Goal: Navigation & Orientation: Find specific page/section

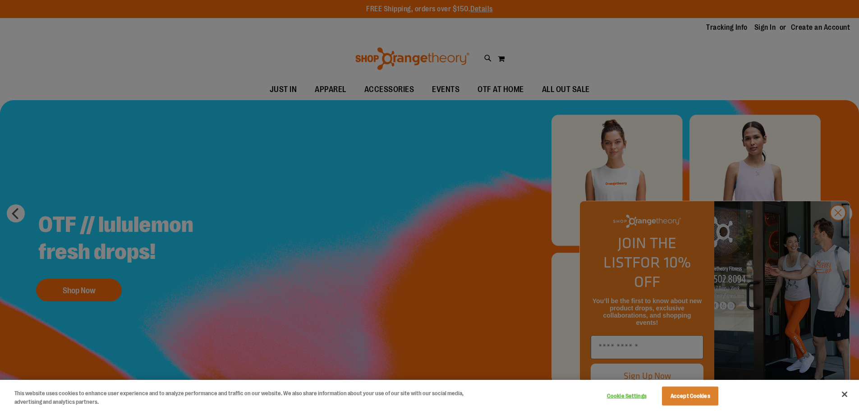
click at [430, 151] on div at bounding box center [429, 205] width 859 height 411
click at [841, 232] on div at bounding box center [429, 205] width 859 height 411
click at [835, 236] on div at bounding box center [429, 205] width 859 height 411
click at [704, 396] on button "Accept Cookies" at bounding box center [690, 395] width 56 height 19
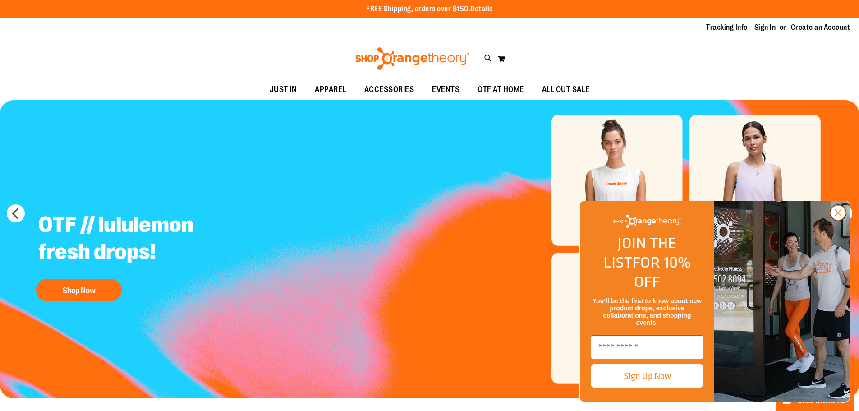
click at [838, 220] on circle "Close dialog" at bounding box center [838, 212] width 15 height 15
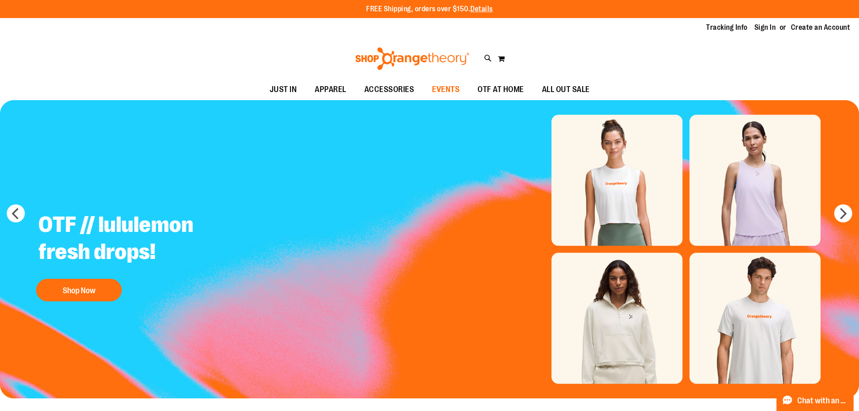
click at [451, 87] on span "EVENTS" at bounding box center [446, 89] width 28 height 20
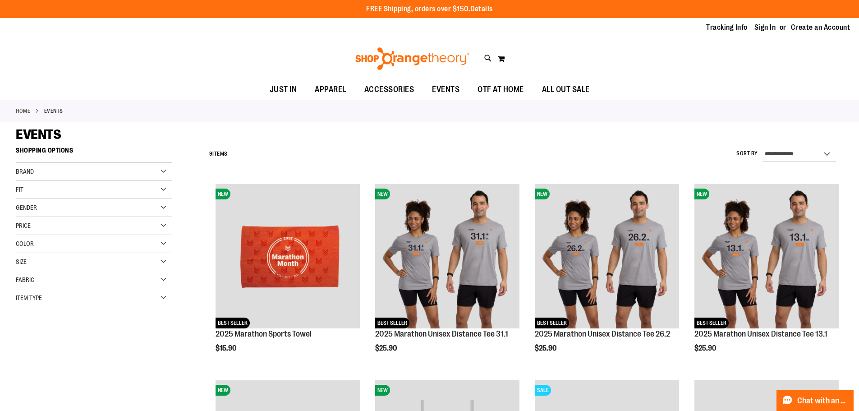
click at [394, 46] on div "Toggle Nav Search Popular Suggestions Advanced Search" at bounding box center [429, 58] width 859 height 41
click at [399, 70] on div "Toggle Nav Search Popular Suggestions Advanced Search" at bounding box center [429, 58] width 859 height 41
click at [396, 59] on img at bounding box center [412, 58] width 117 height 23
